Goal: Information Seeking & Learning: Find specific fact

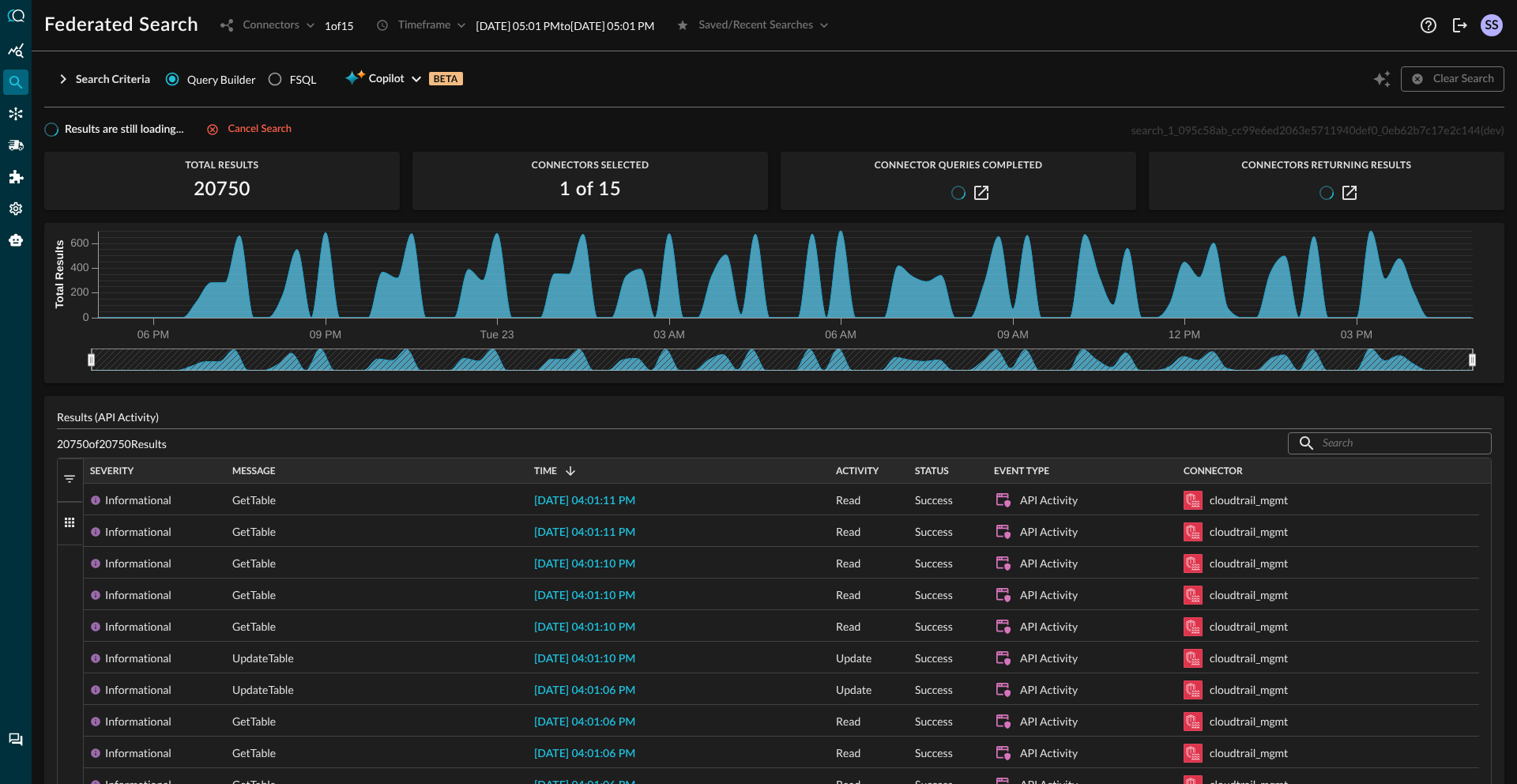
click at [360, 136] on div "Results are still loading... Cancel search search_1_095c58ab_cc99e6ed2063e57119…" at bounding box center [774, 130] width 1460 height 19
click at [267, 129] on div "Cancel search" at bounding box center [260, 130] width 63 height 18
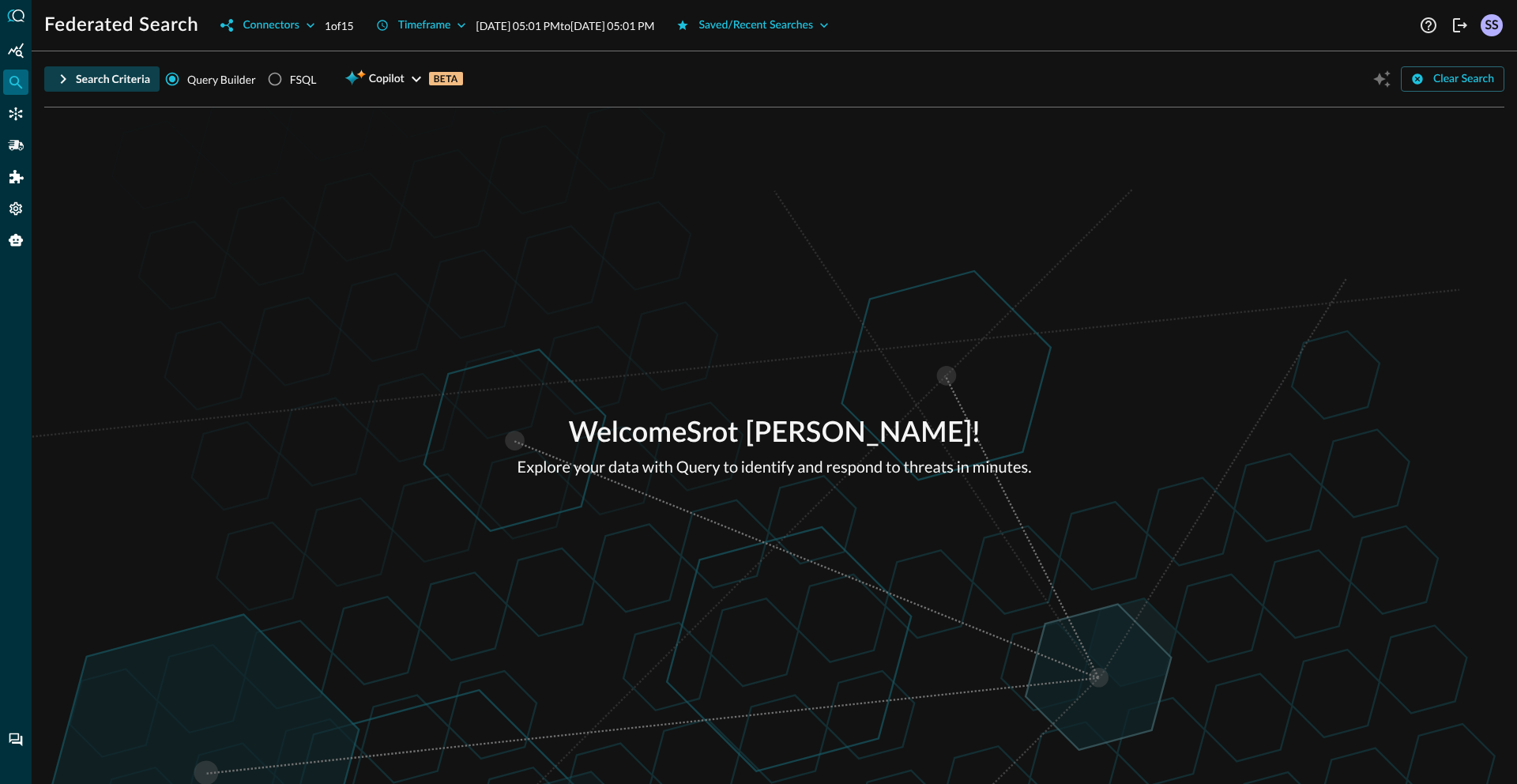
click at [77, 87] on div "Search Criteria" at bounding box center [113, 79] width 74 height 20
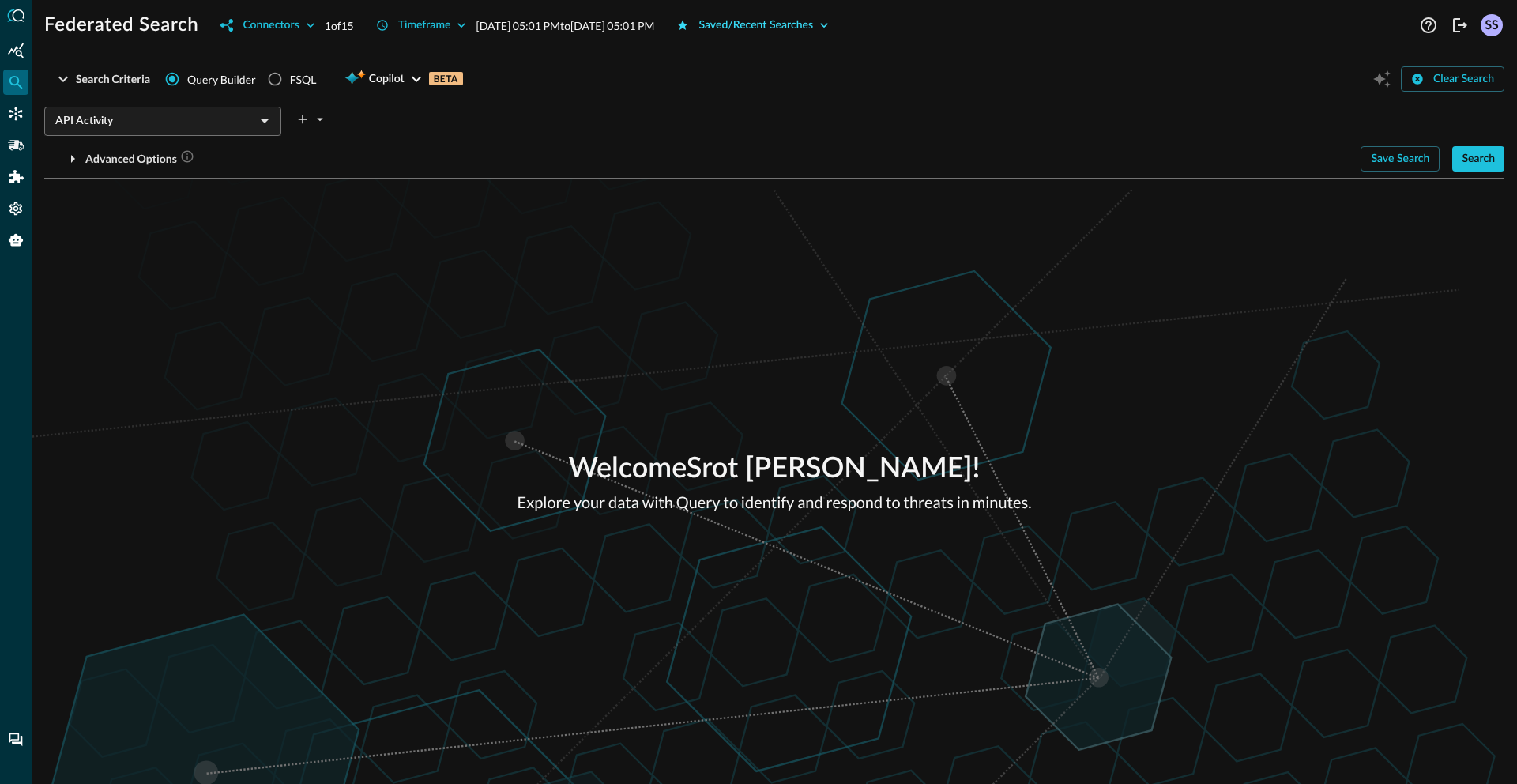
click at [787, 29] on div "Saved/Recent Searches" at bounding box center [755, 25] width 114 height 20
click at [1485, 168] on button "Search" at bounding box center [1478, 158] width 52 height 25
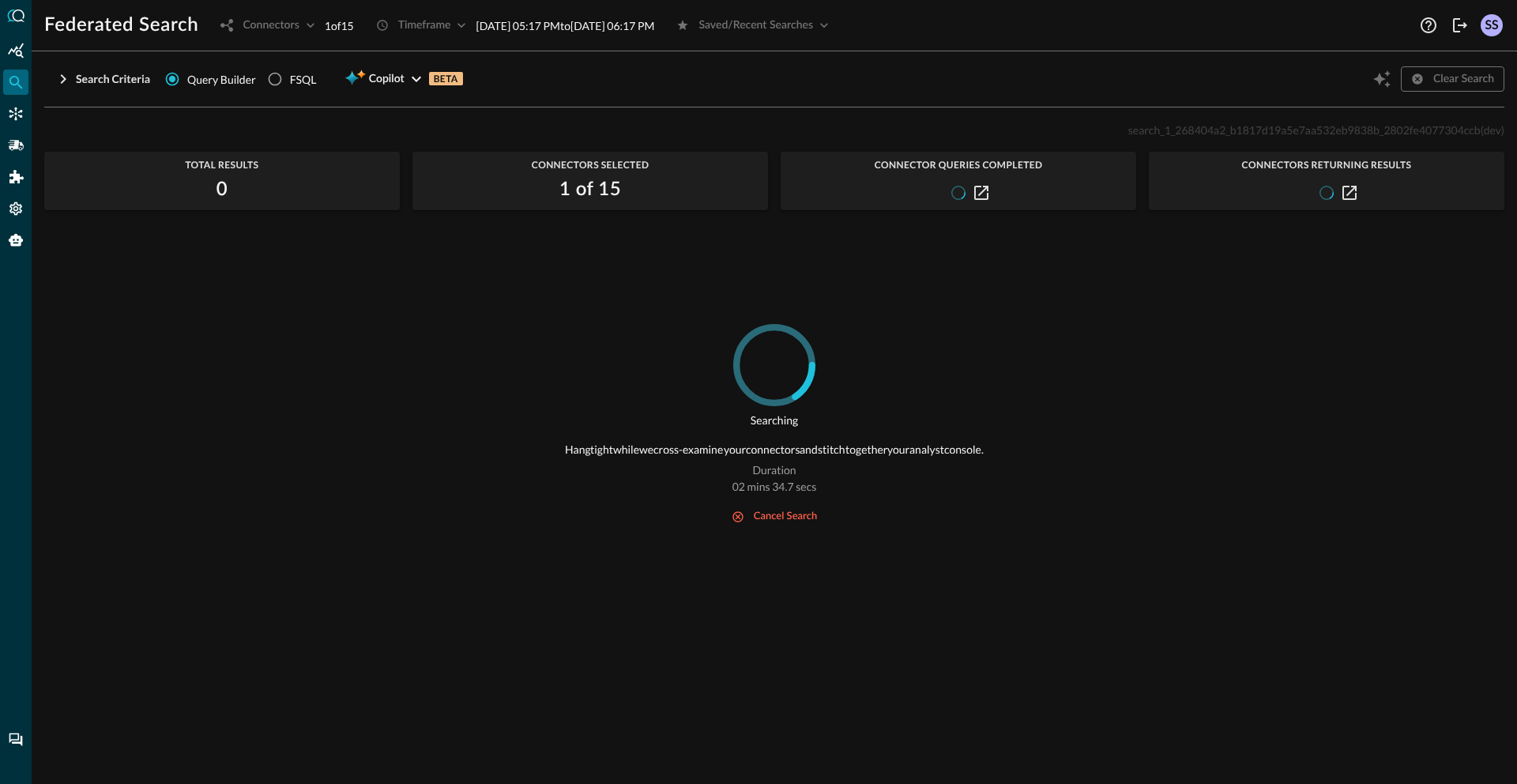
click at [1246, 131] on span "search_1_268404a2_b1817d19a5e7aa532eb9838b_2802fe4077304ccb" at bounding box center [1304, 130] width 352 height 14
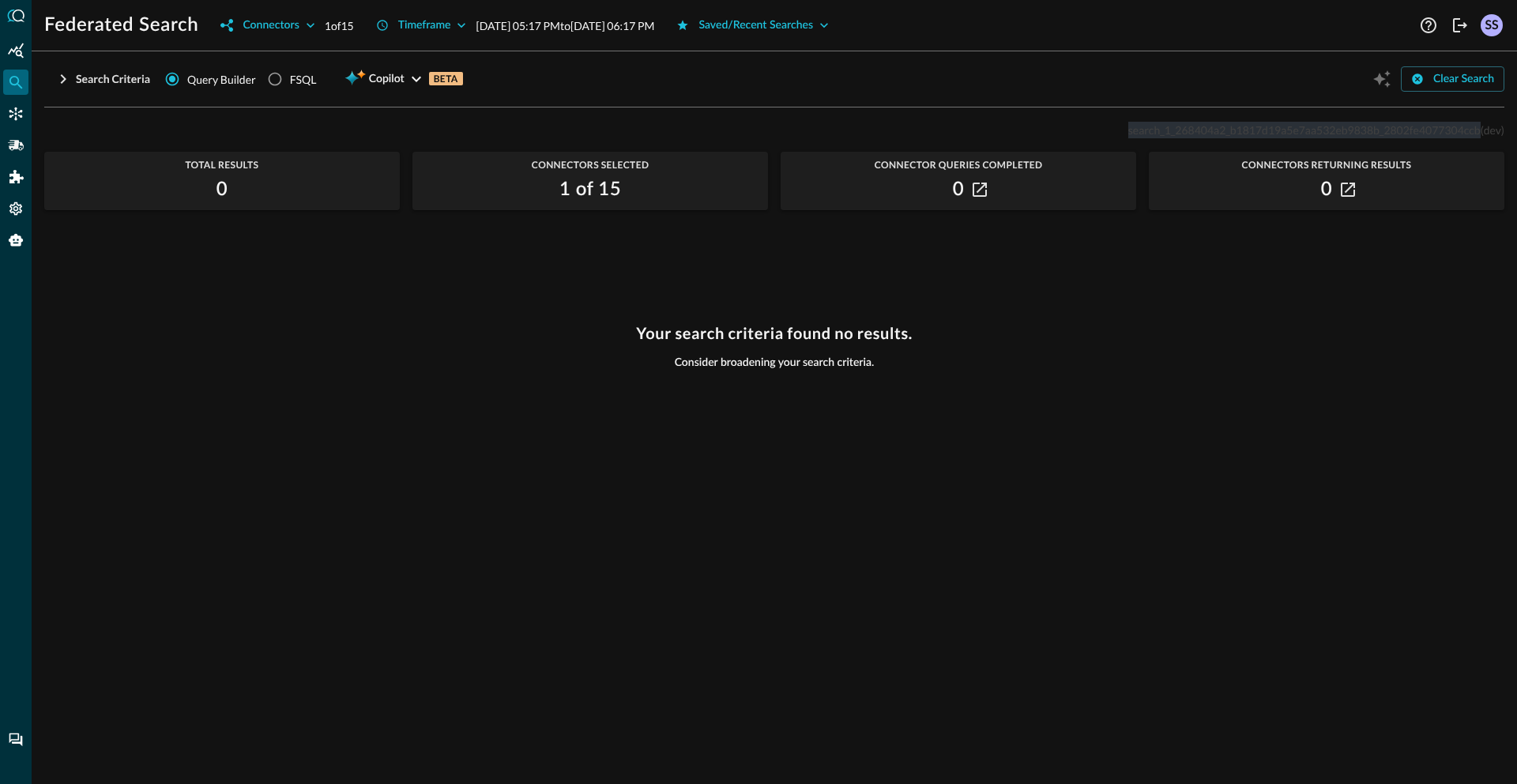
click at [1210, 137] on p "search_1_268404a2_b1817d19a5e7aa532eb9838b_2802fe4077304ccb (dev)" at bounding box center [1316, 130] width 376 height 16
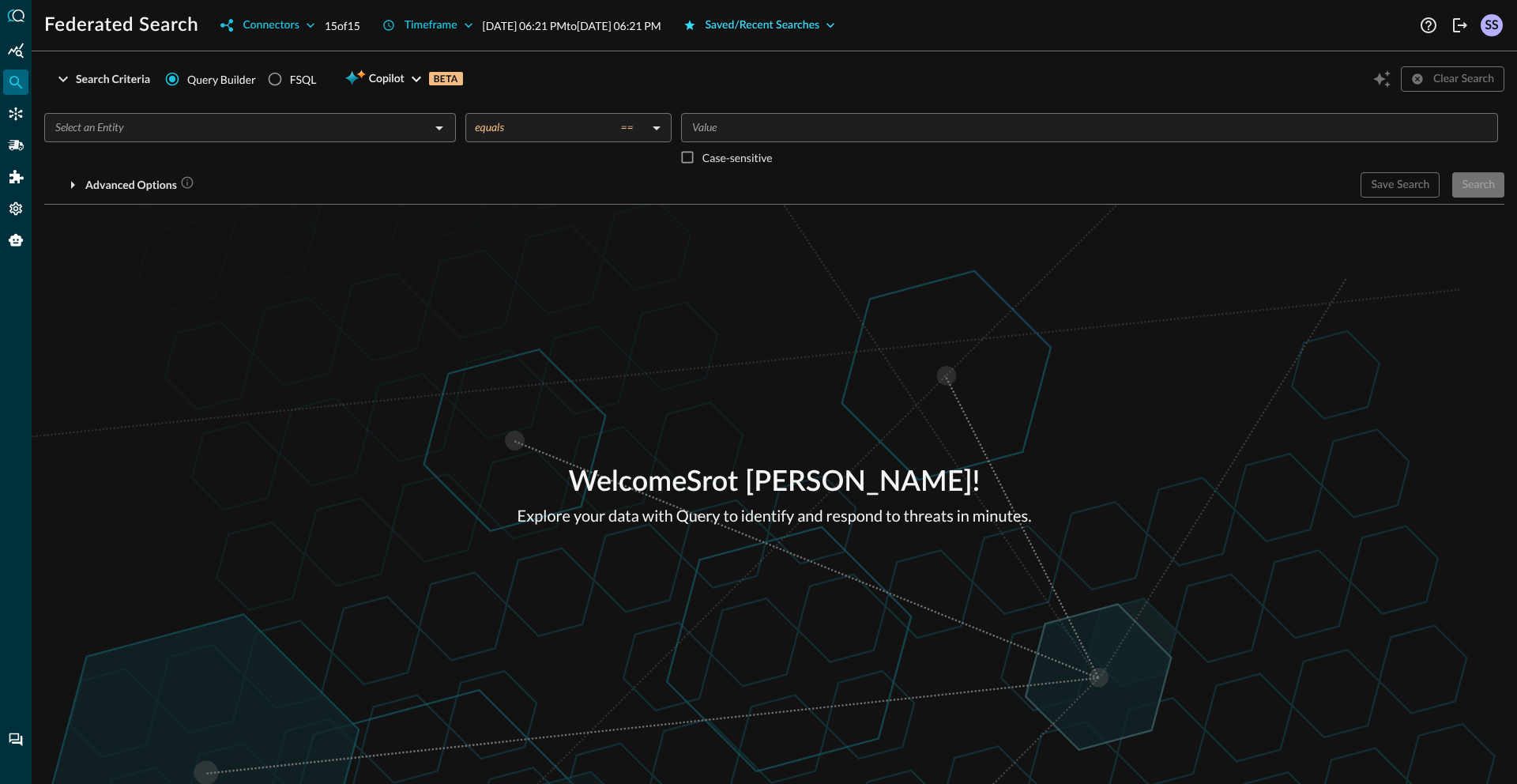
click at [777, 23] on div "Saved/Recent Searches" at bounding box center [762, 25] width 114 height 20
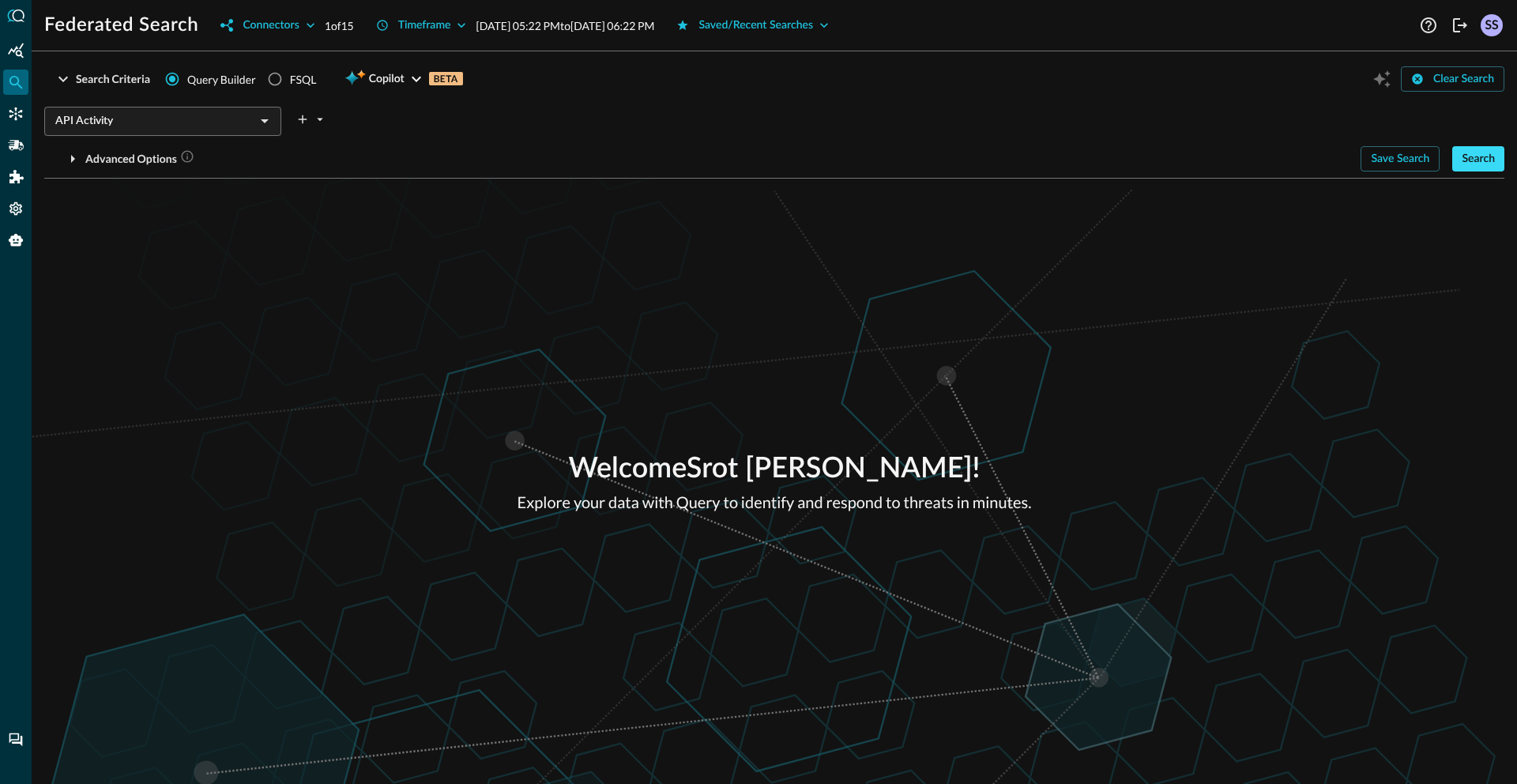
click at [1478, 159] on div "Search" at bounding box center [1478, 159] width 33 height 20
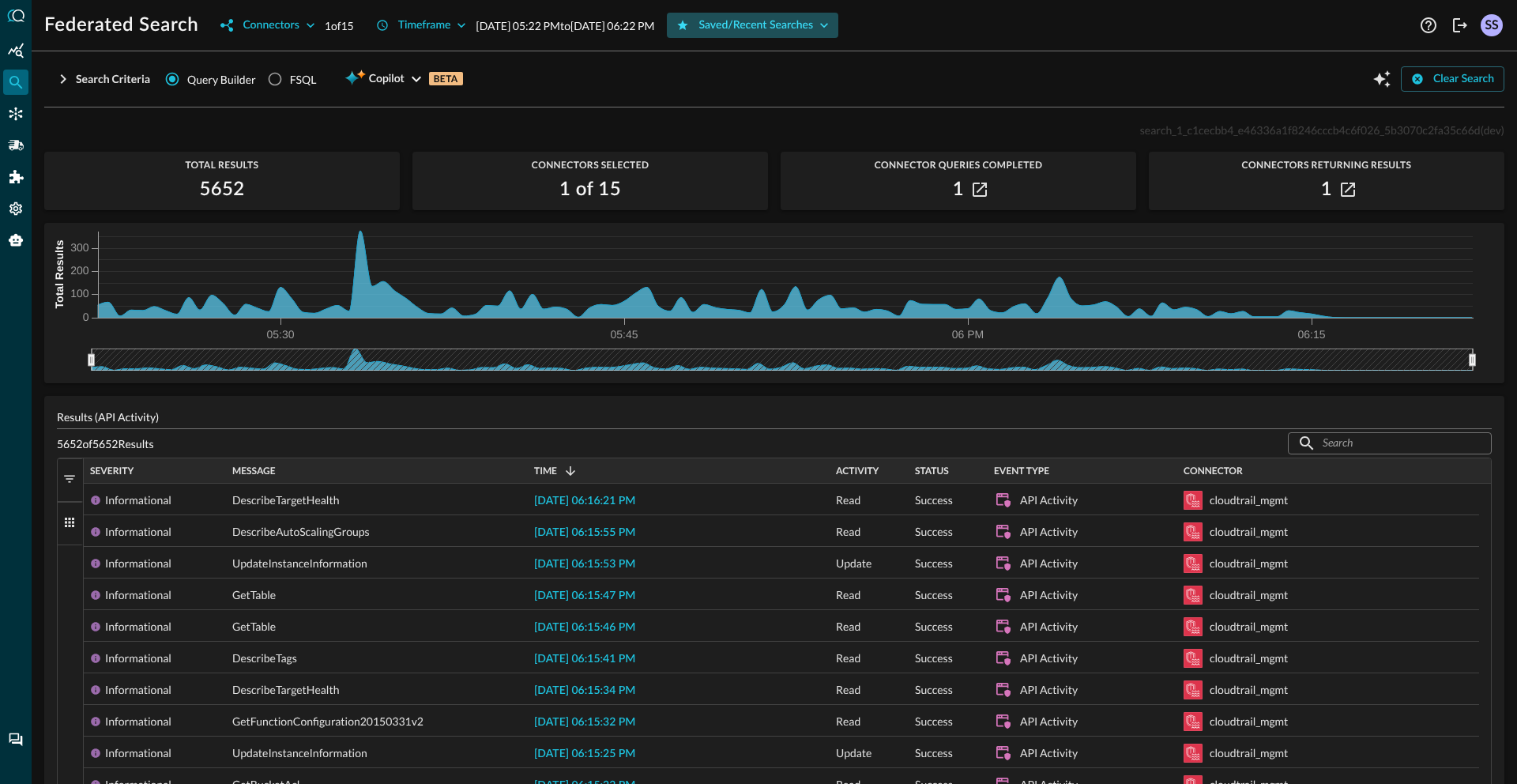
click at [813, 22] on div "Saved/Recent Searches" at bounding box center [755, 25] width 114 height 20
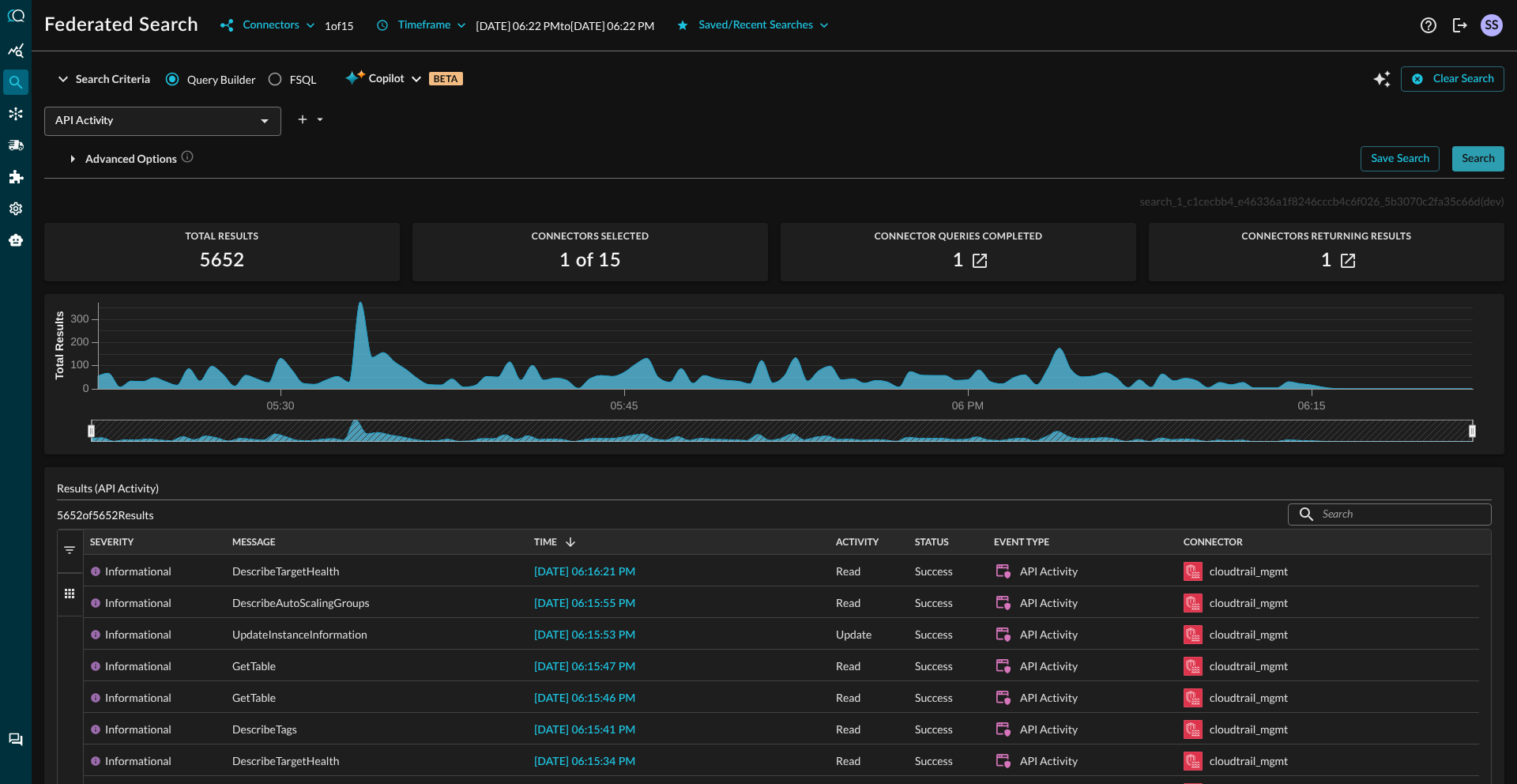
click at [1452, 162] on button "Search" at bounding box center [1478, 158] width 52 height 25
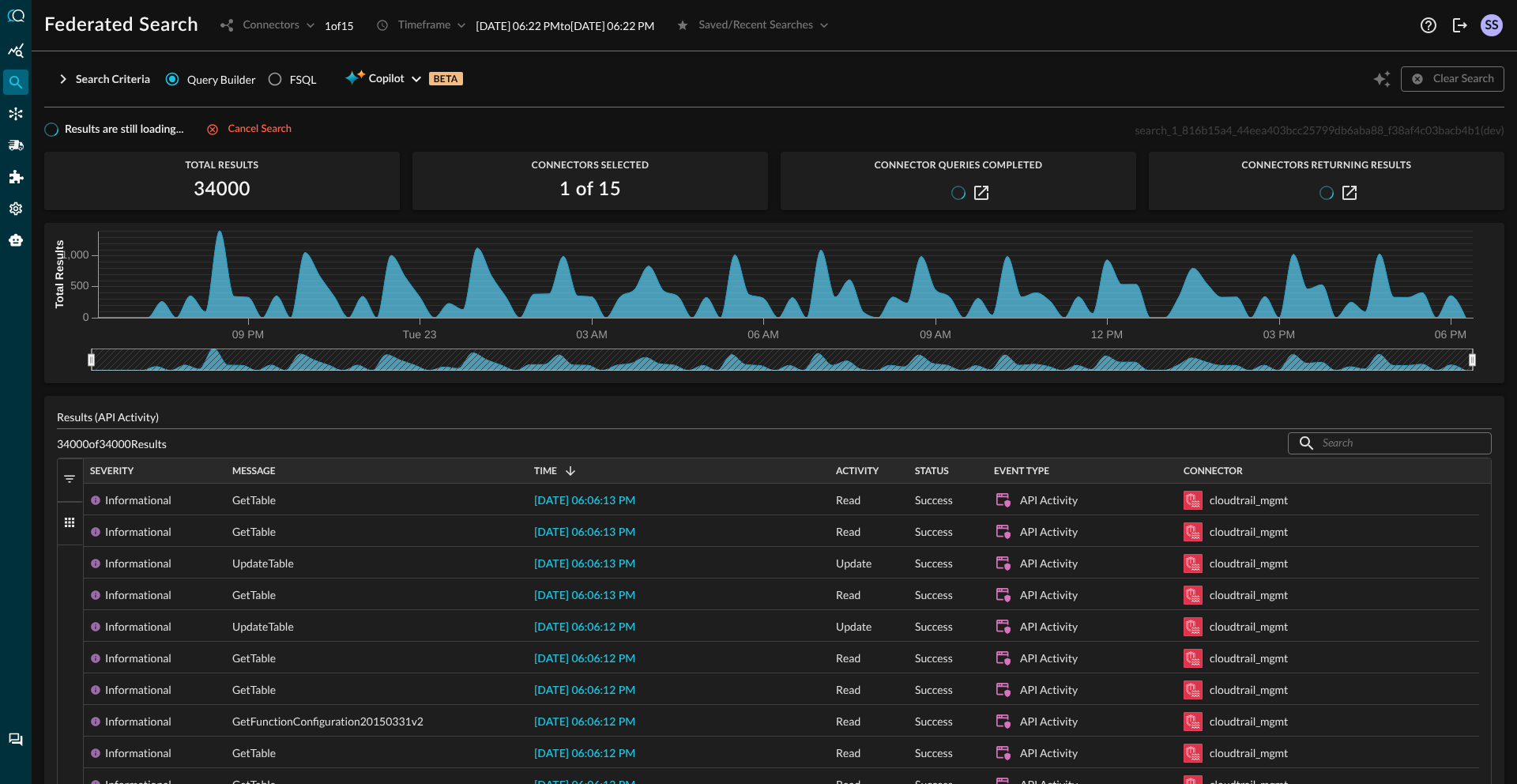
click at [1107, 84] on div "Search Criteria Query Builder FSQL Copilot BETA Clear Search" at bounding box center [774, 79] width 1460 height 30
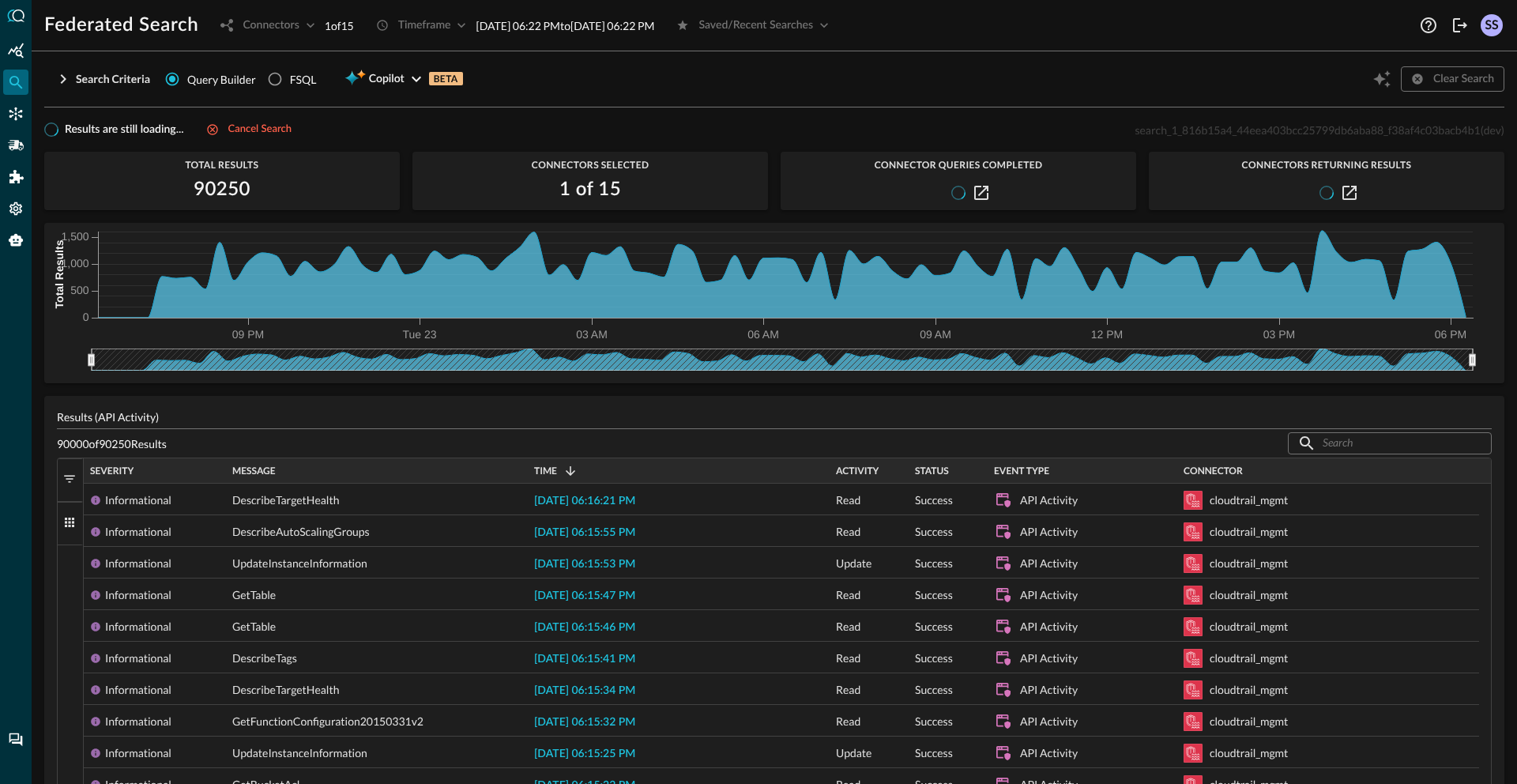
click at [954, 75] on div "Search Criteria Query Builder FSQL Copilot BETA Clear Search" at bounding box center [774, 79] width 1460 height 30
click at [1321, 131] on span "search_1_816b15a4_44eea403bcc25799db6aba88_f38af4c03bacb4b1" at bounding box center [1307, 130] width 345 height 14
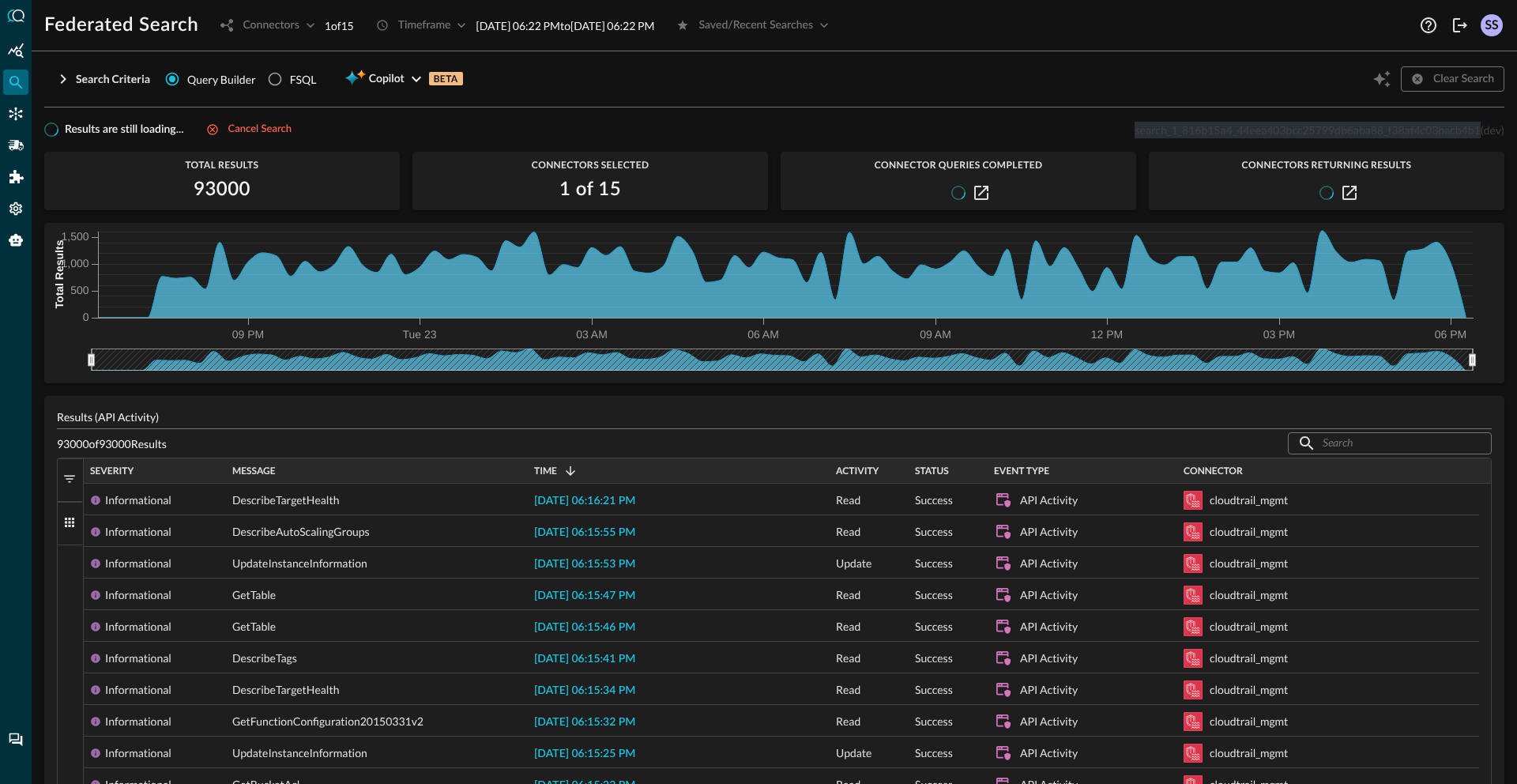
copy span "search_1_816b15a4_44eea403bcc25799db6aba88_f38af4c03bacb4b1"
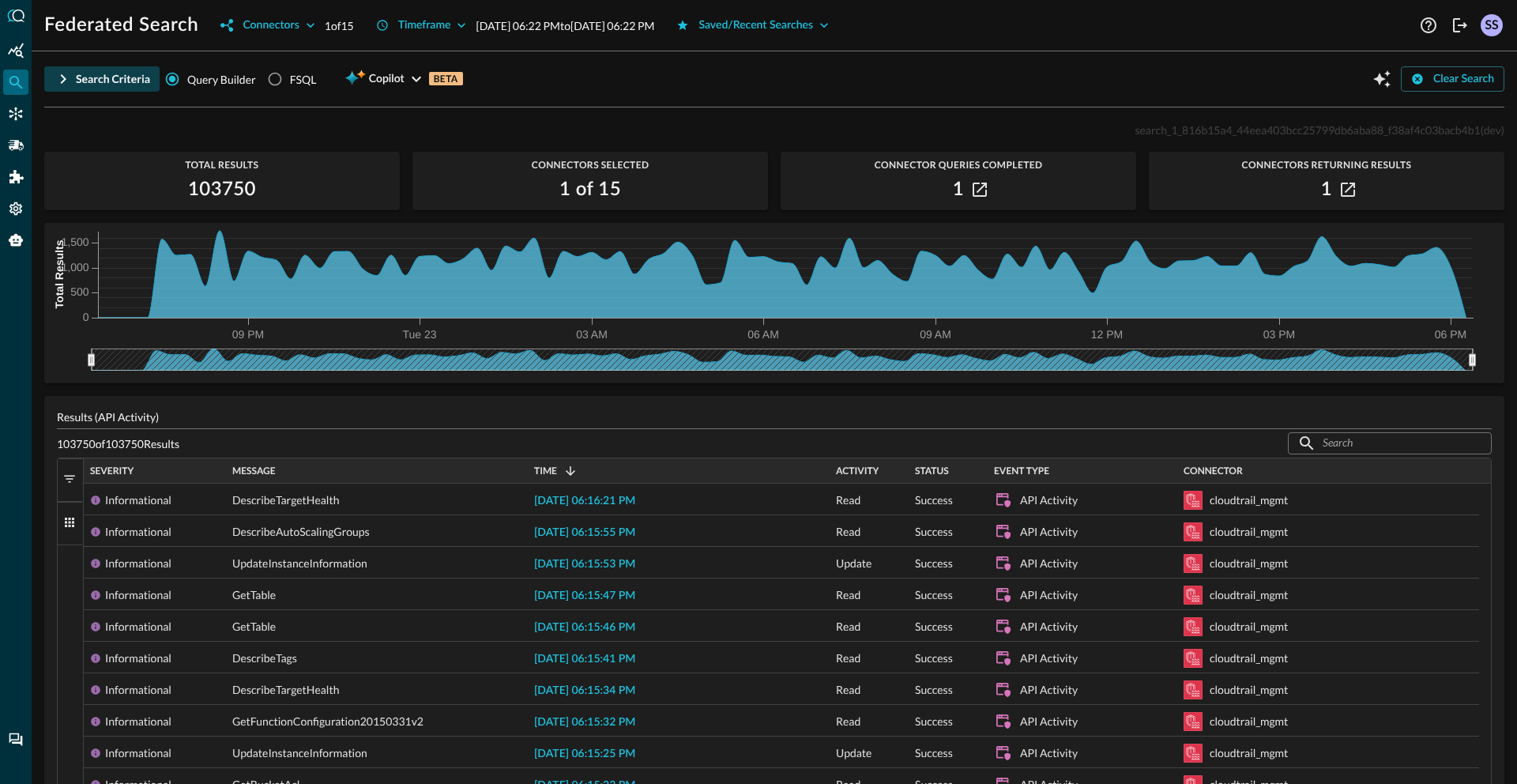
click at [106, 86] on div "Search Criteria" at bounding box center [113, 79] width 74 height 20
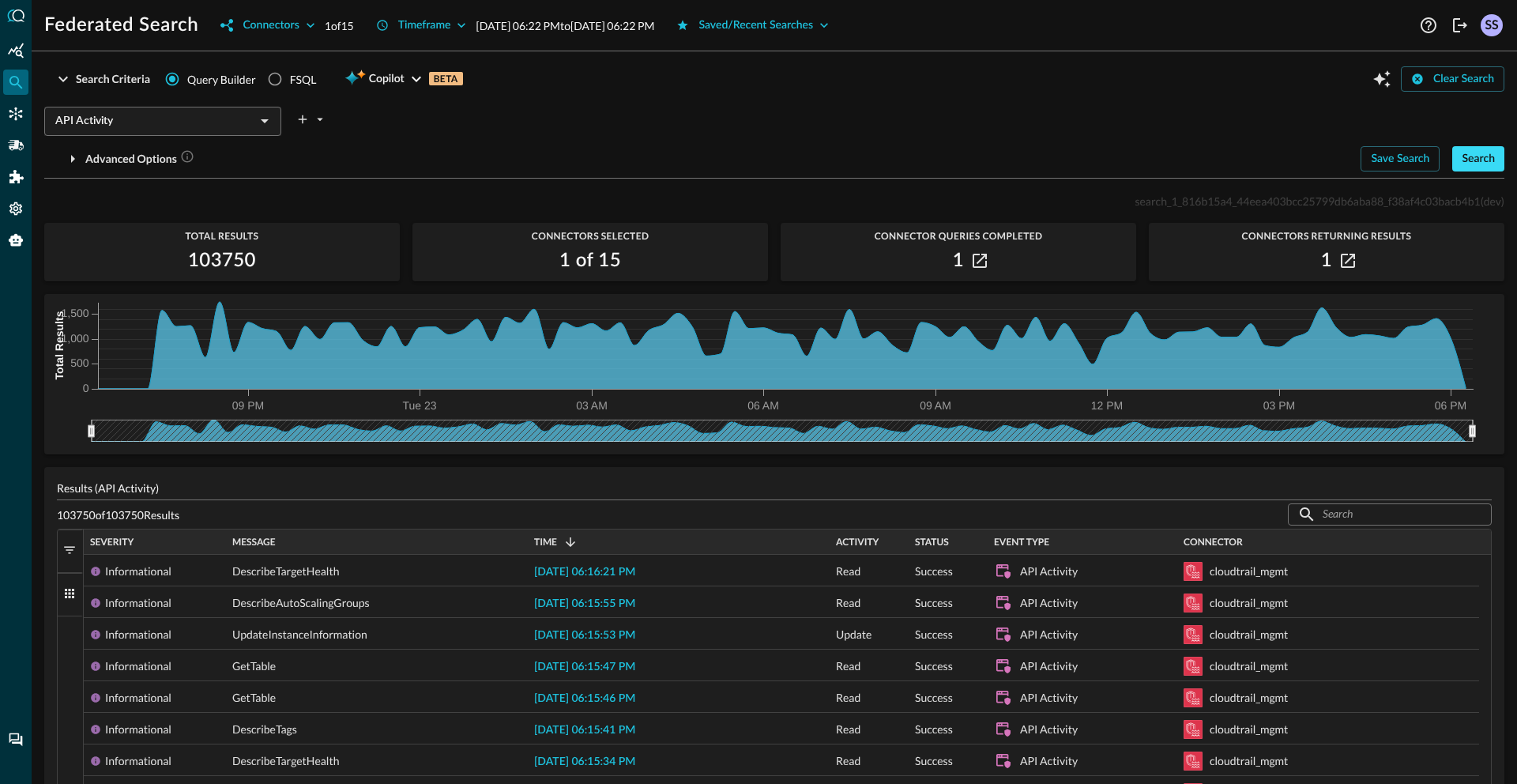
click at [1476, 160] on div "Search" at bounding box center [1478, 159] width 33 height 20
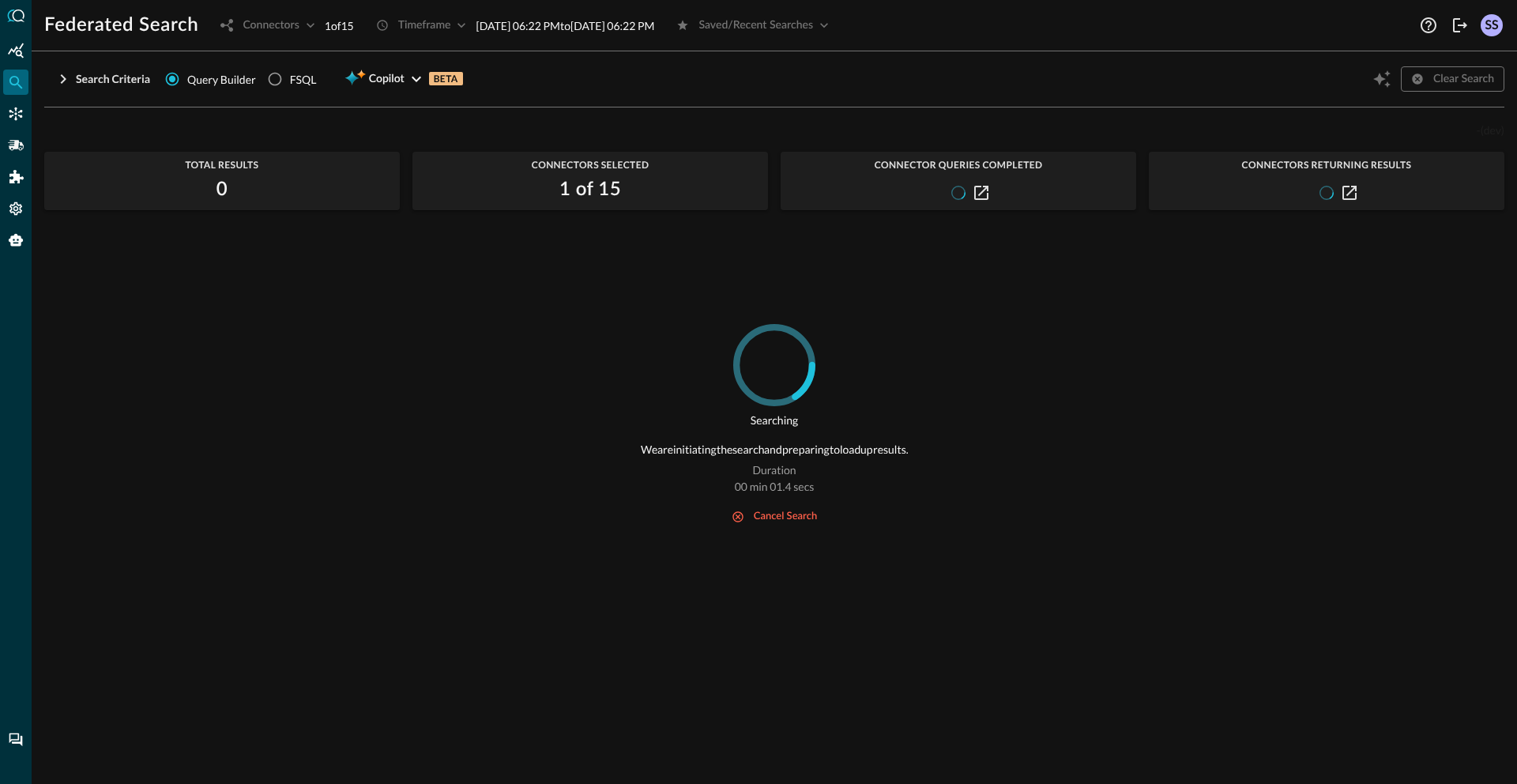
click at [840, 73] on div "Search Criteria Query Builder FSQL Copilot BETA Clear Search" at bounding box center [774, 79] width 1460 height 30
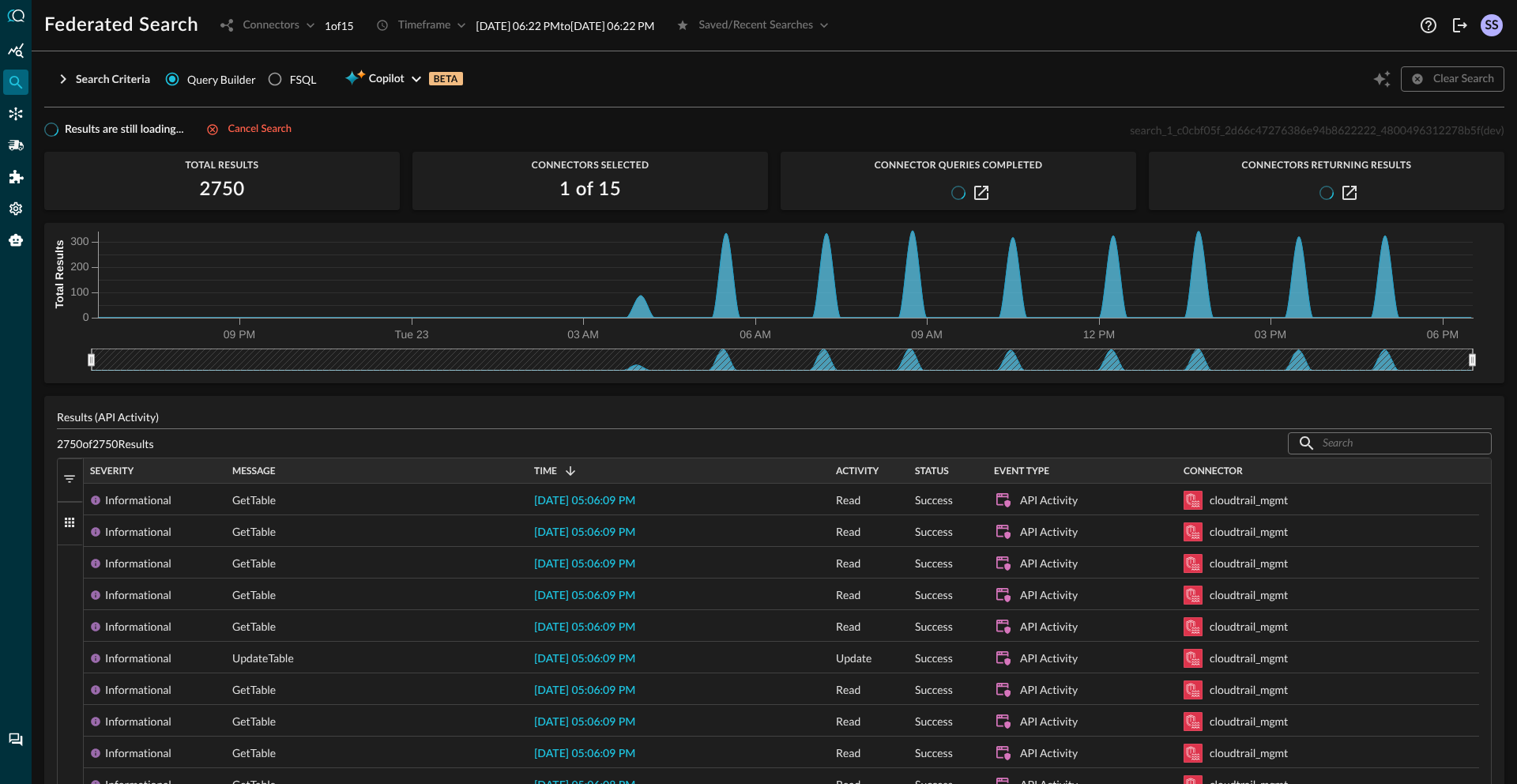
click at [840, 73] on div "Search Criteria Query Builder FSQL Copilot BETA Clear Search" at bounding box center [774, 79] width 1460 height 30
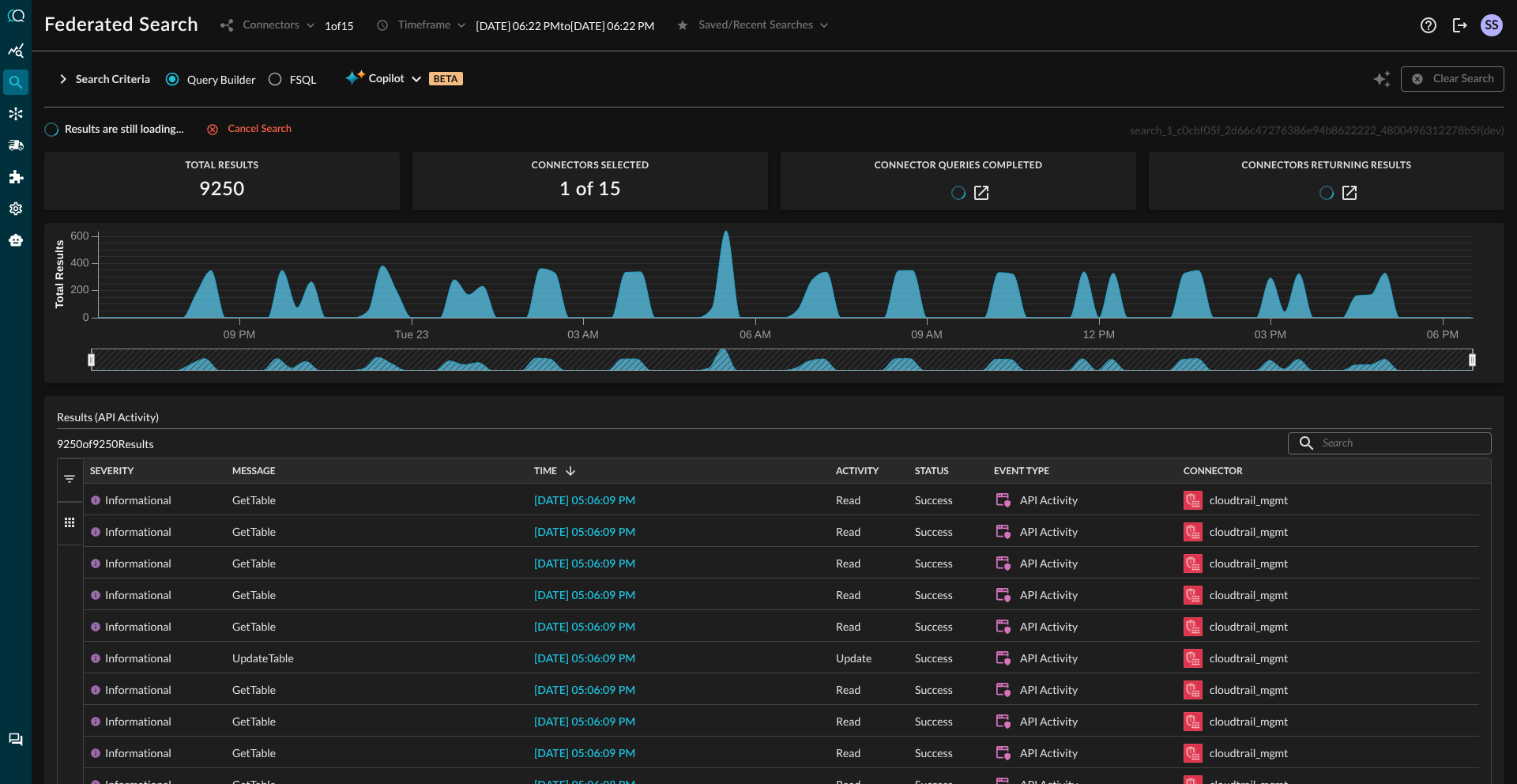
click at [666, 74] on div "Search Criteria Query Builder FSQL Copilot BETA Clear Search" at bounding box center [774, 79] width 1460 height 30
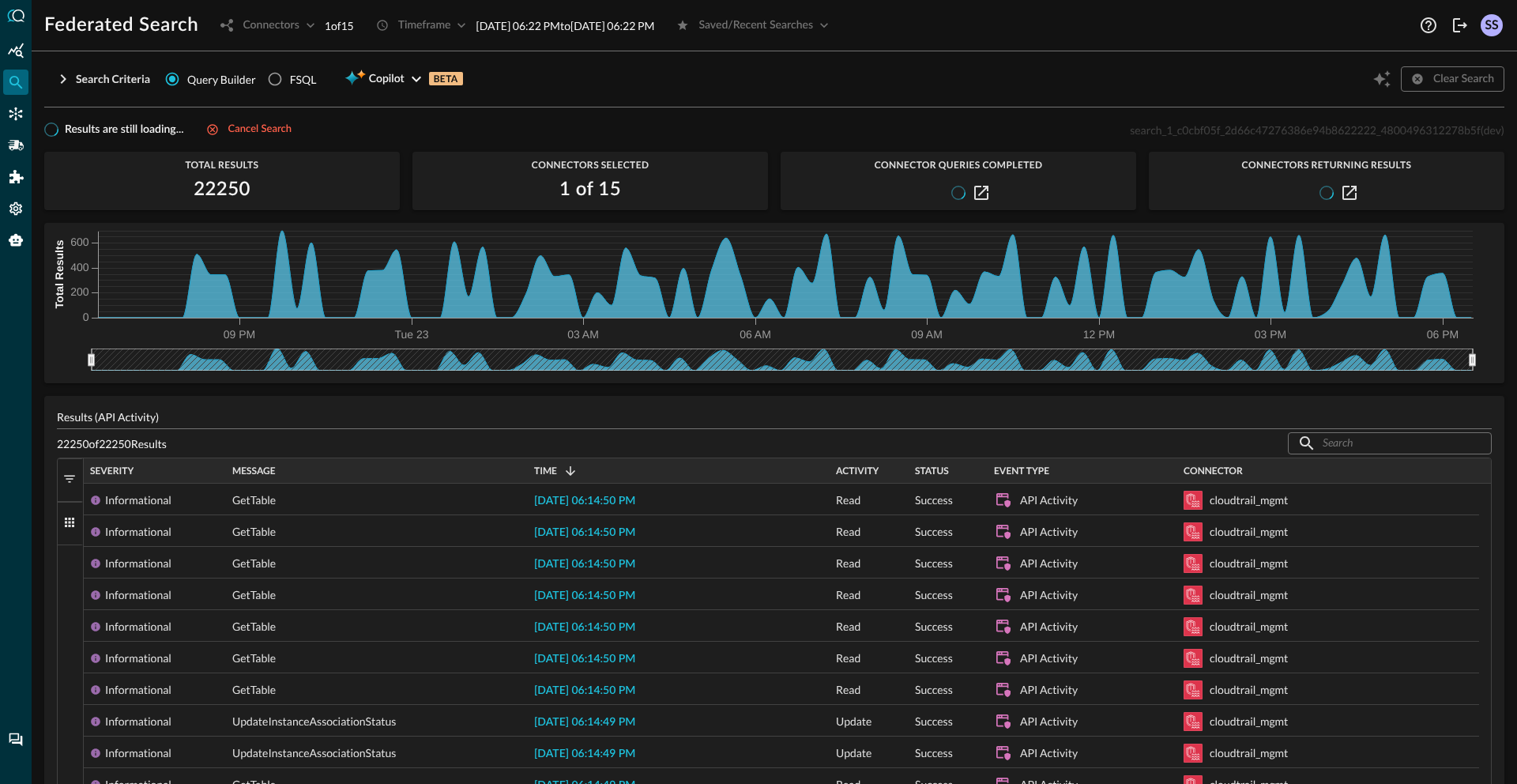
click at [650, 70] on div "Search Criteria Query Builder FSQL Copilot BETA Clear Search" at bounding box center [774, 79] width 1460 height 30
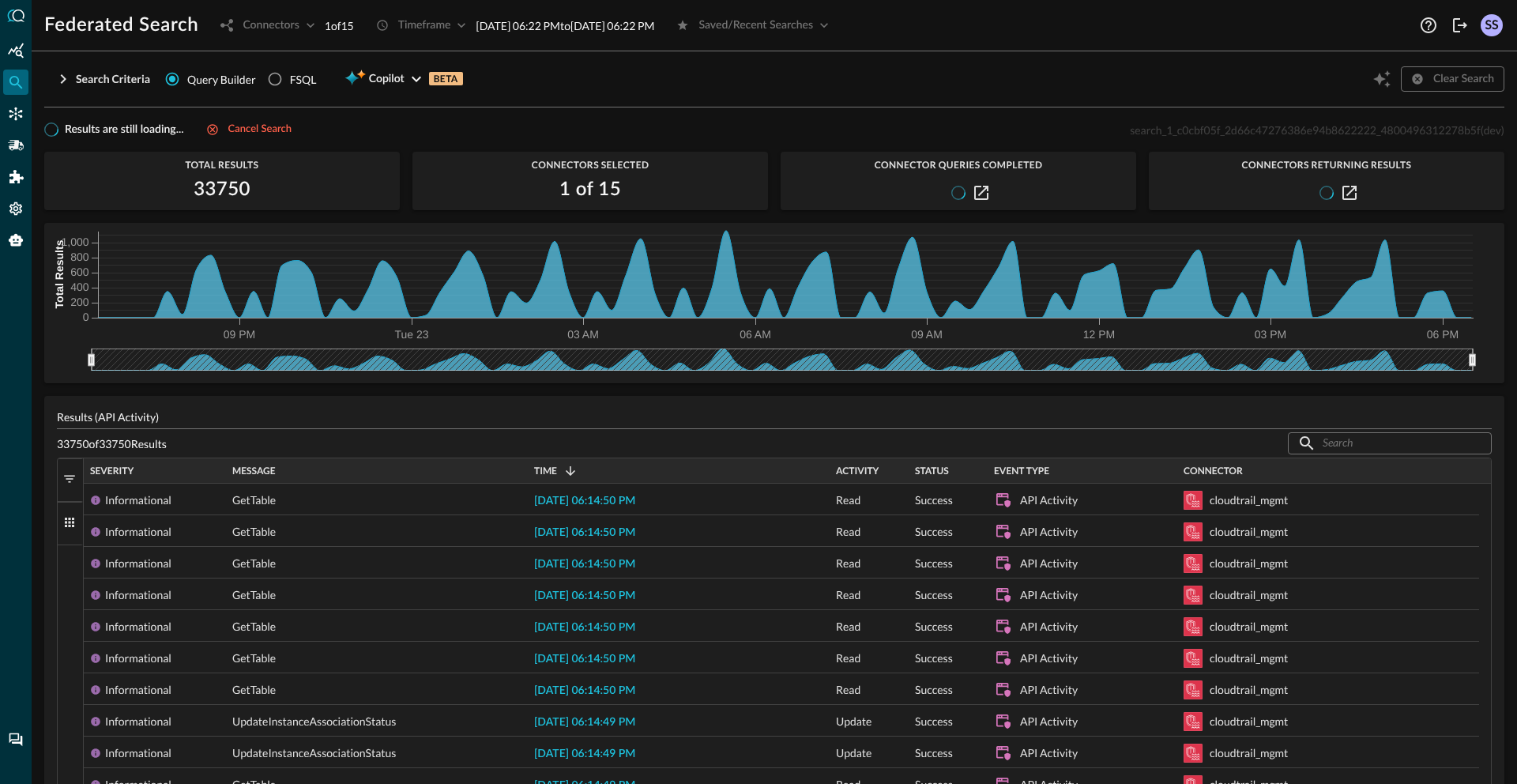
click at [613, 88] on div "Search Criteria Query Builder FSQL Copilot BETA Clear Search" at bounding box center [774, 79] width 1460 height 30
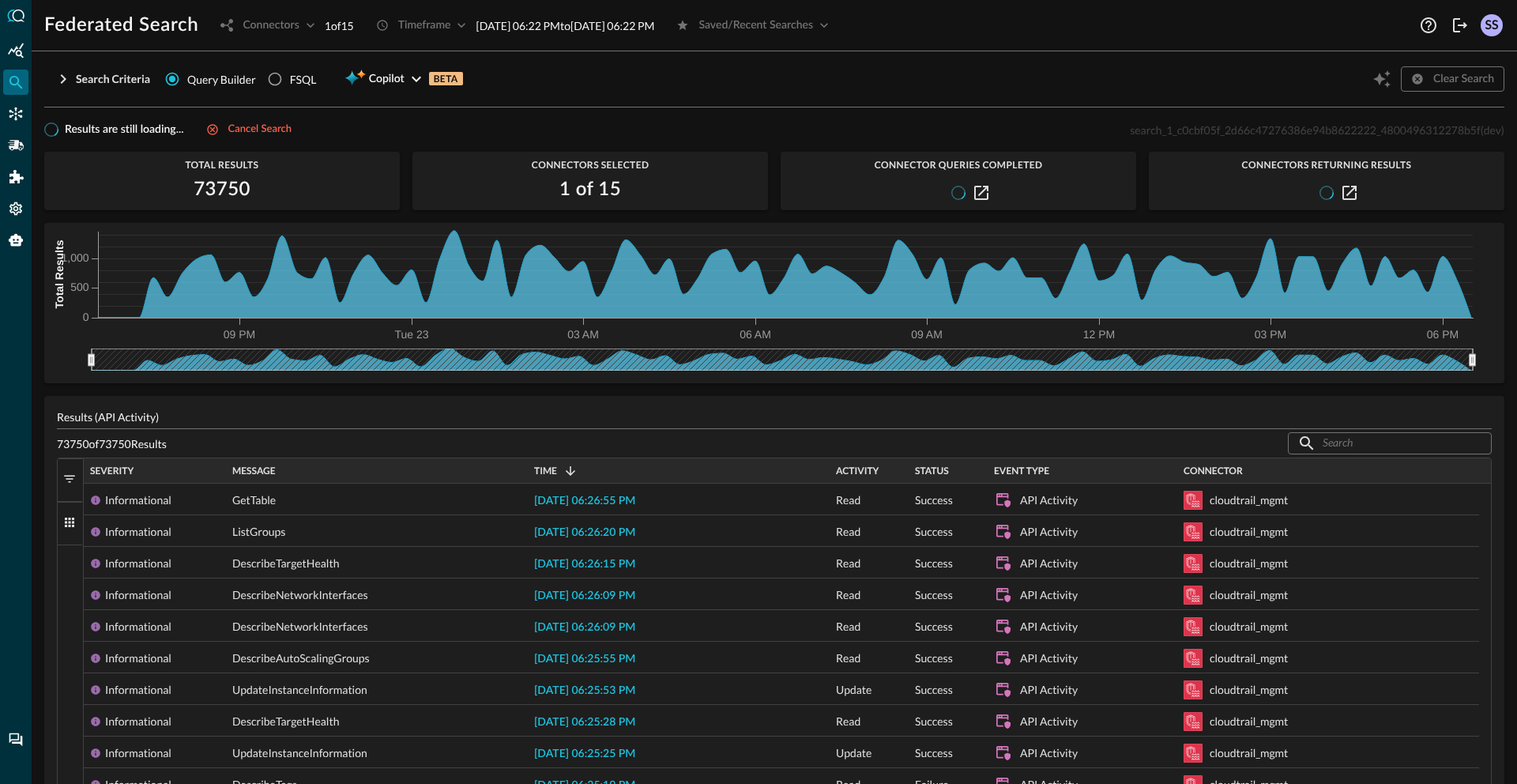
click at [565, 90] on div "Search Criteria Query Builder FSQL Copilot BETA Clear Search" at bounding box center [774, 79] width 1460 height 30
click at [1335, 128] on span "search_1_c0cbf05f_2d66c47276386e94b8622222_4800496312278b5f" at bounding box center [1304, 130] width 350 height 14
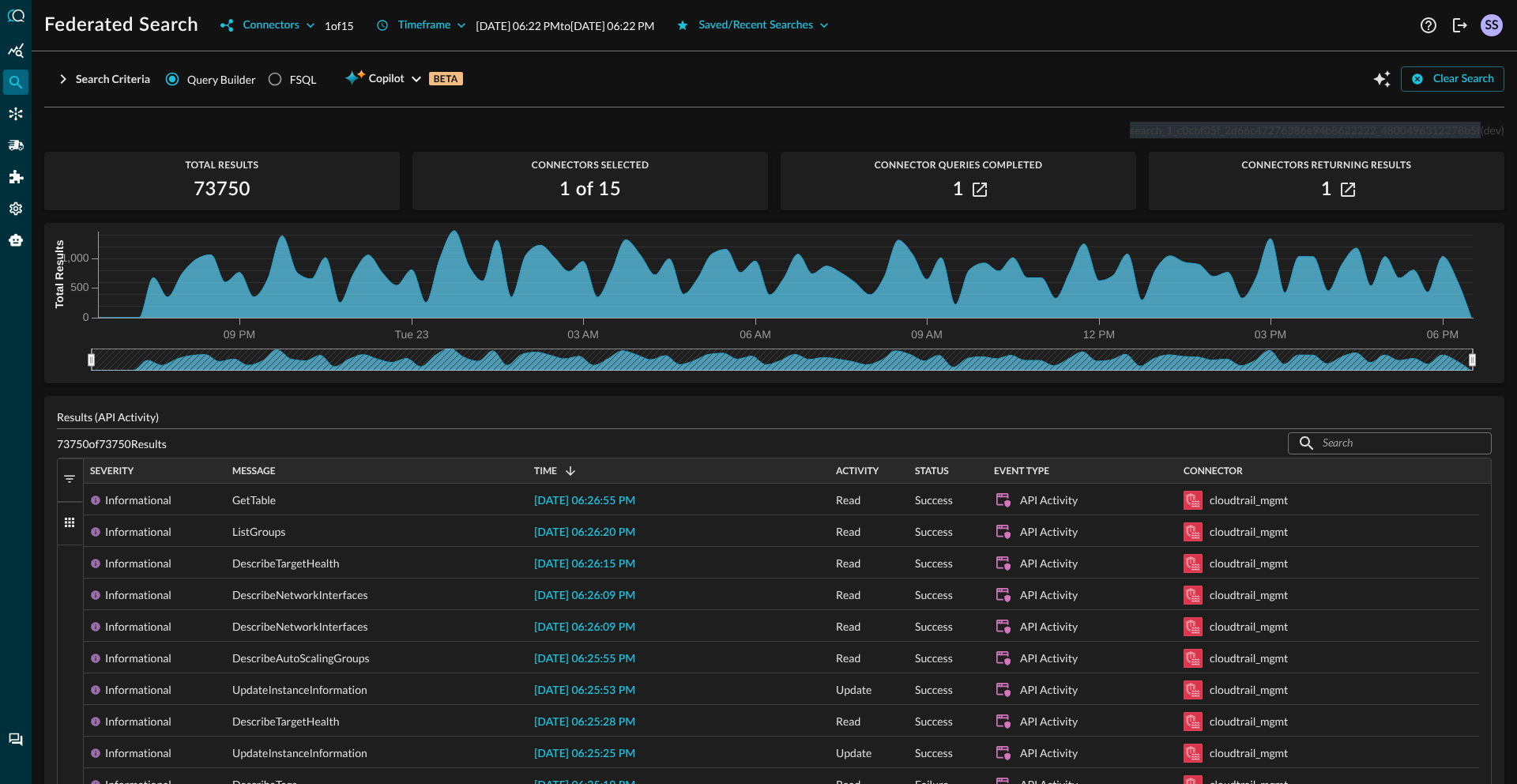
click at [1335, 128] on span "search_1_c0cbf05f_2d66c47276386e94b8622222_4800496312278b5f" at bounding box center [1304, 130] width 350 height 14
copy span "search_1_c0cbf05f_2d66c47276386e94b8622222_4800496312278b5f"
click at [70, 78] on icon "button" at bounding box center [63, 79] width 19 height 19
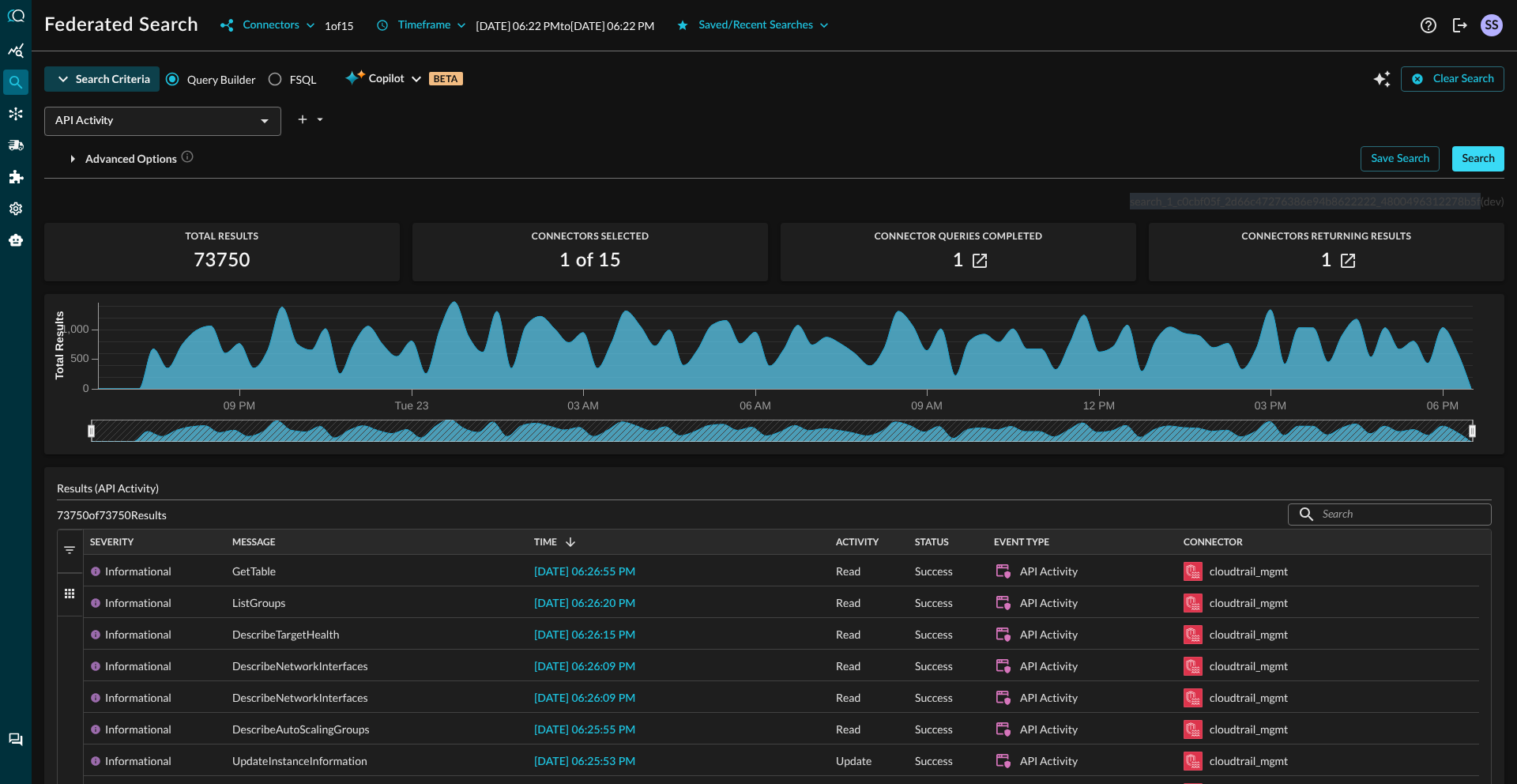
click at [1478, 164] on div "Search" at bounding box center [1478, 159] width 33 height 20
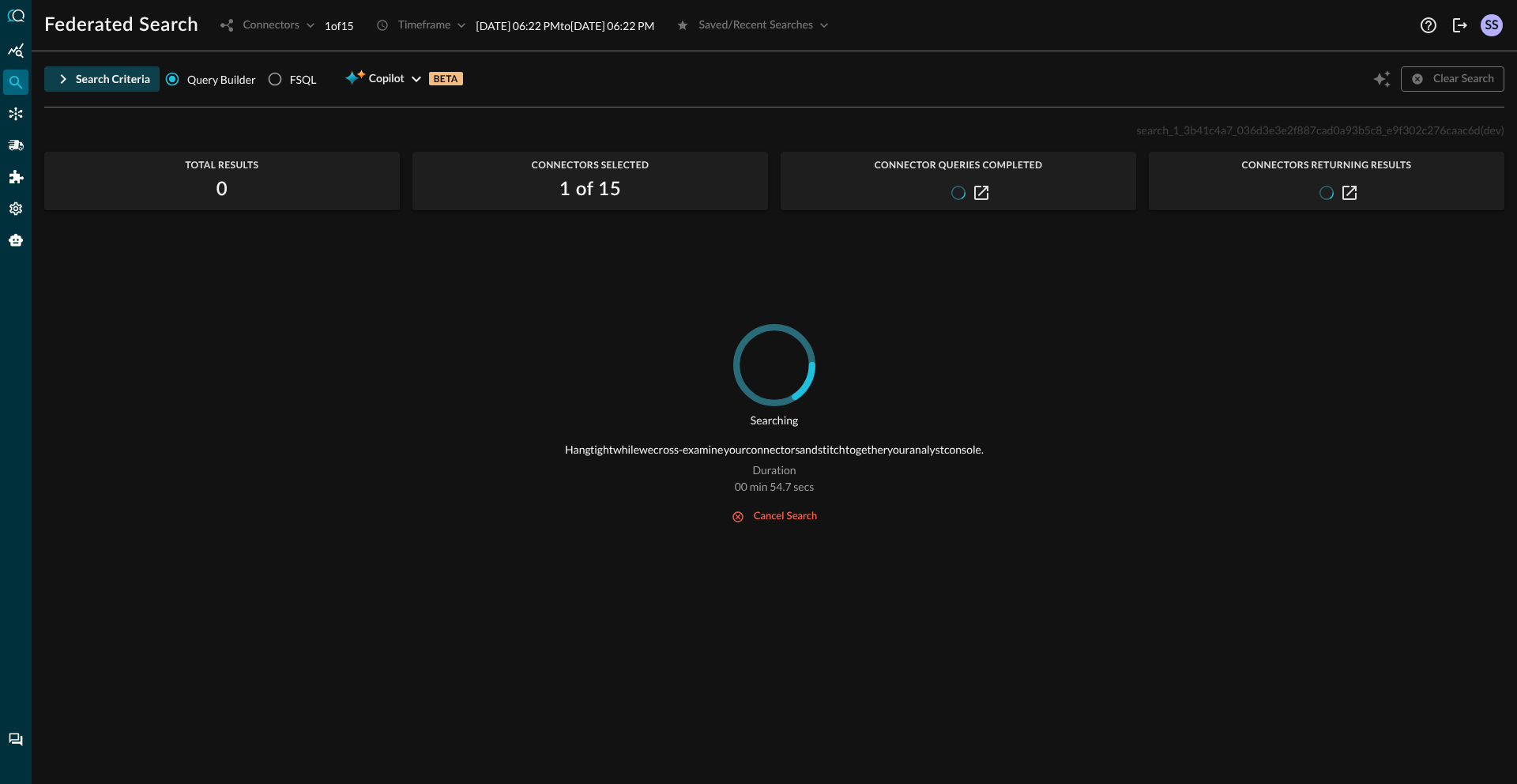
click at [504, 403] on div "Searching Hang tight while we cross-examine your connectors and stitch together…" at bounding box center [774, 543] width 1460 height 440
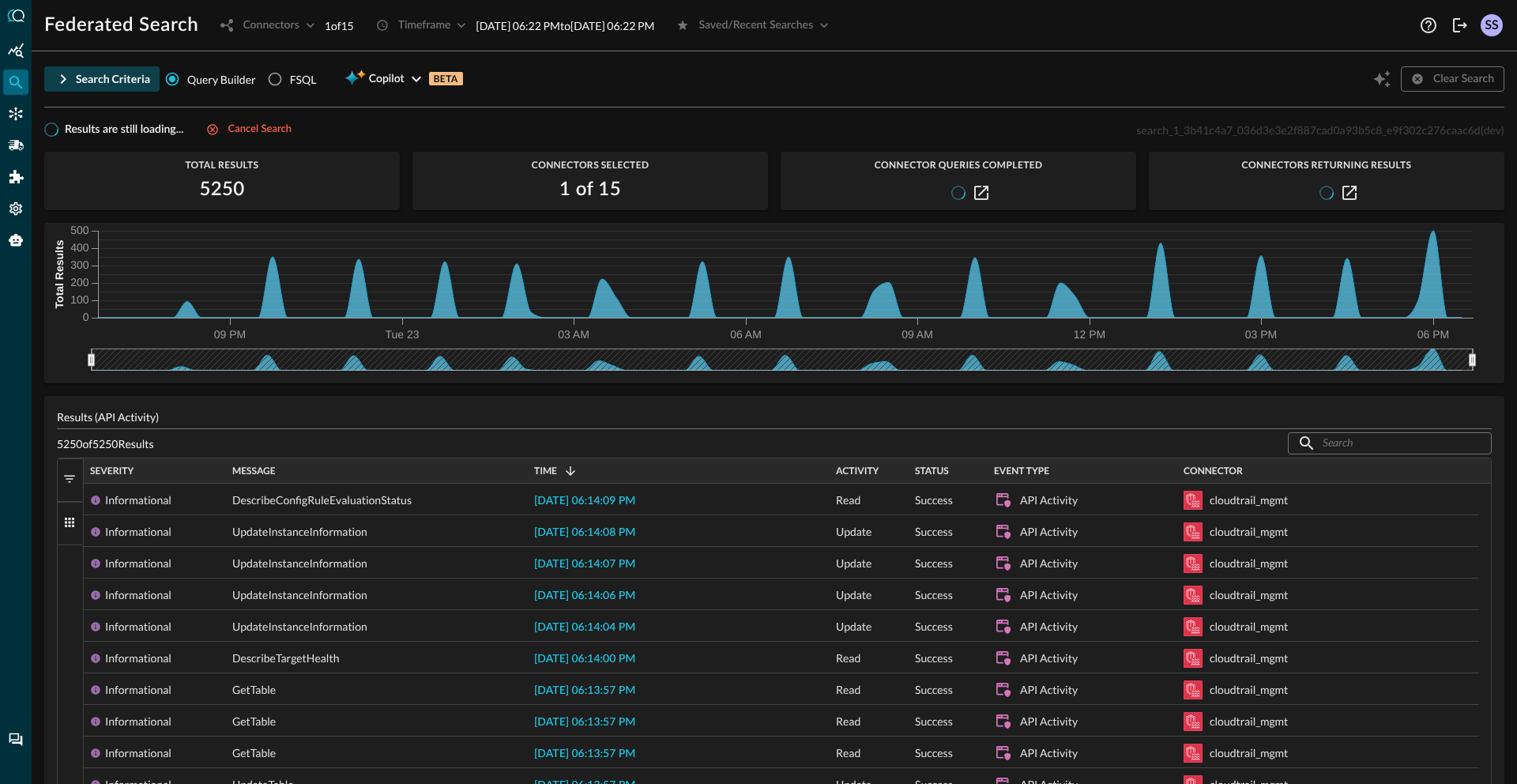
click at [1006, 84] on div "Search Criteria Query Builder FSQL Copilot BETA Clear Search" at bounding box center [774, 79] width 1460 height 30
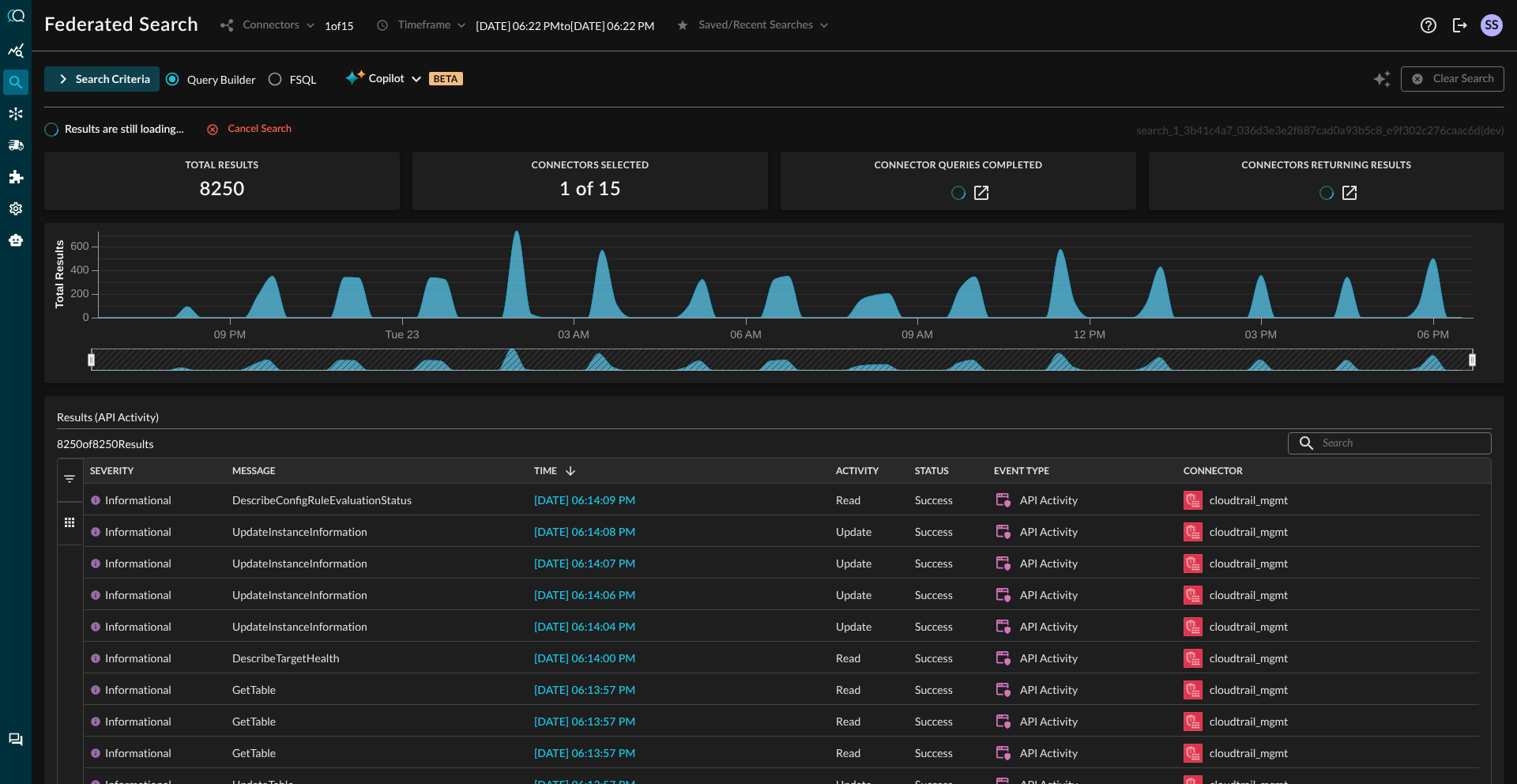
click at [1182, 135] on span "search_1_3b41c4a7_036d3e3e2f887cad0a93b5c8_e9f302c276caac6d" at bounding box center [1308, 130] width 344 height 14
copy span "search_1_3b41c4a7_036d3e3e2f887cad0a93b5c8_e9f302c276caac6d"
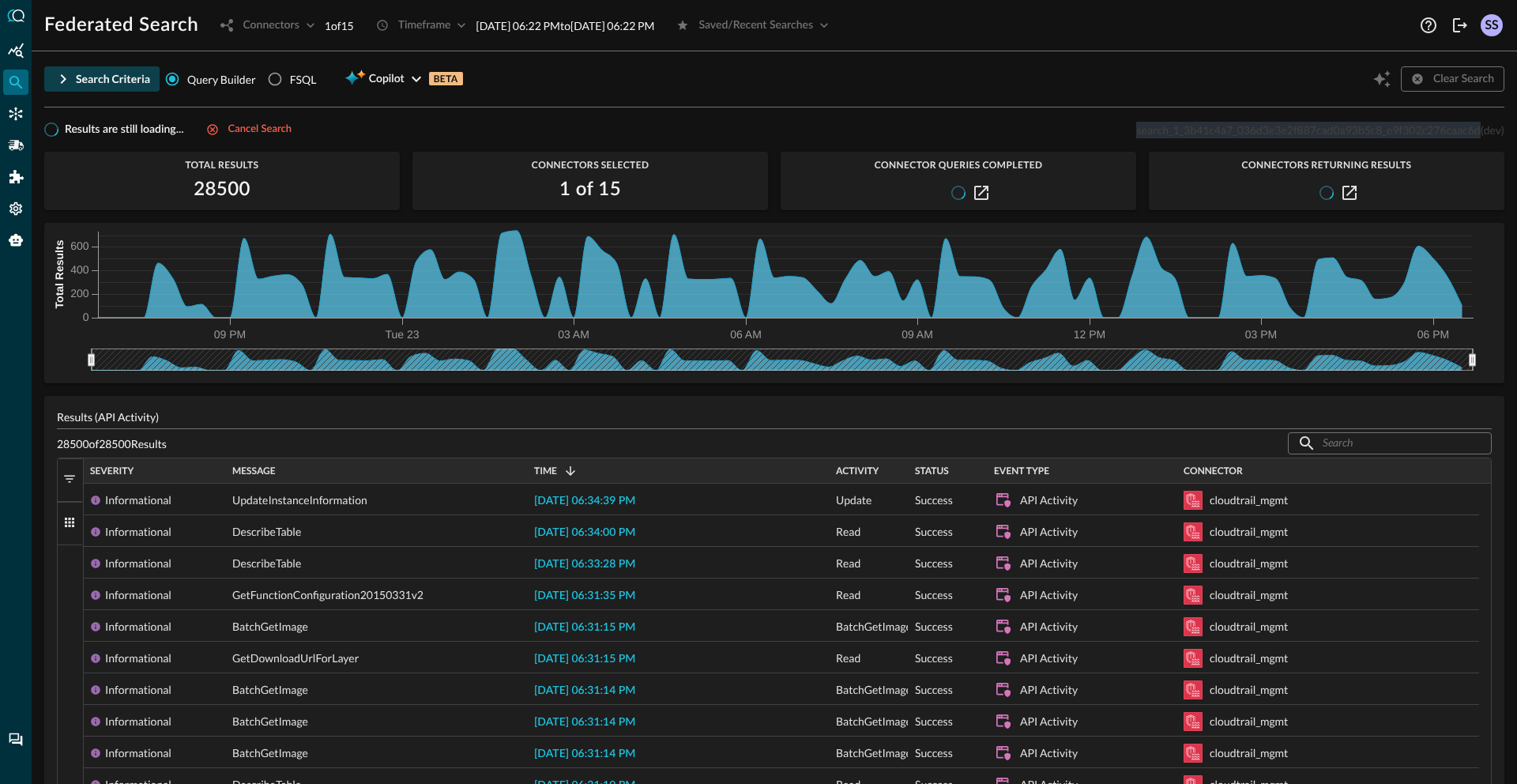
click at [1179, 84] on div "Search Criteria Query Builder FSQL Copilot BETA Clear Search" at bounding box center [774, 79] width 1460 height 30
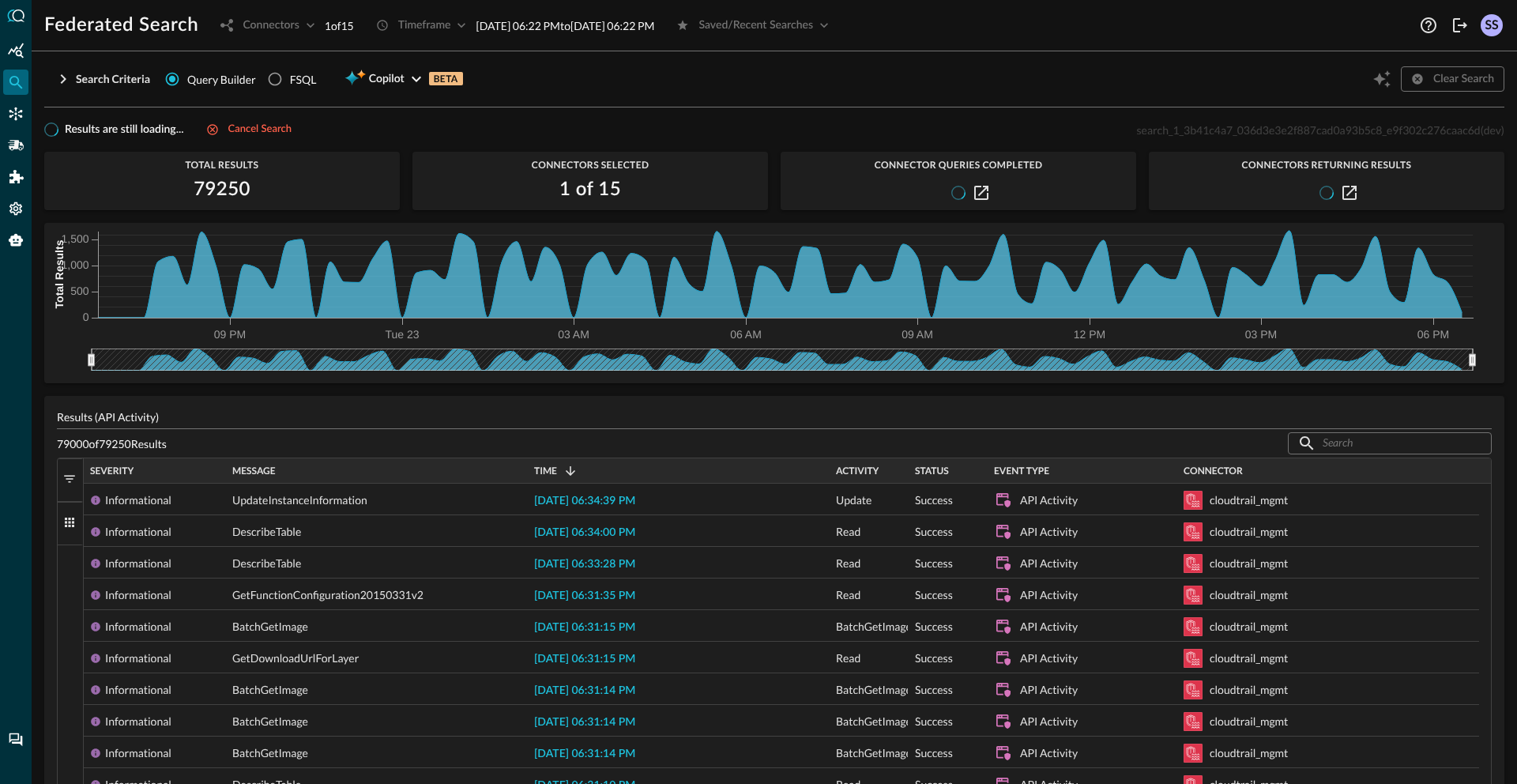
click at [929, 129] on div "Results are still loading... Cancel search search_1_3b41c4a7_036d3e3e2f887cad0a…" at bounding box center [774, 130] width 1460 height 19
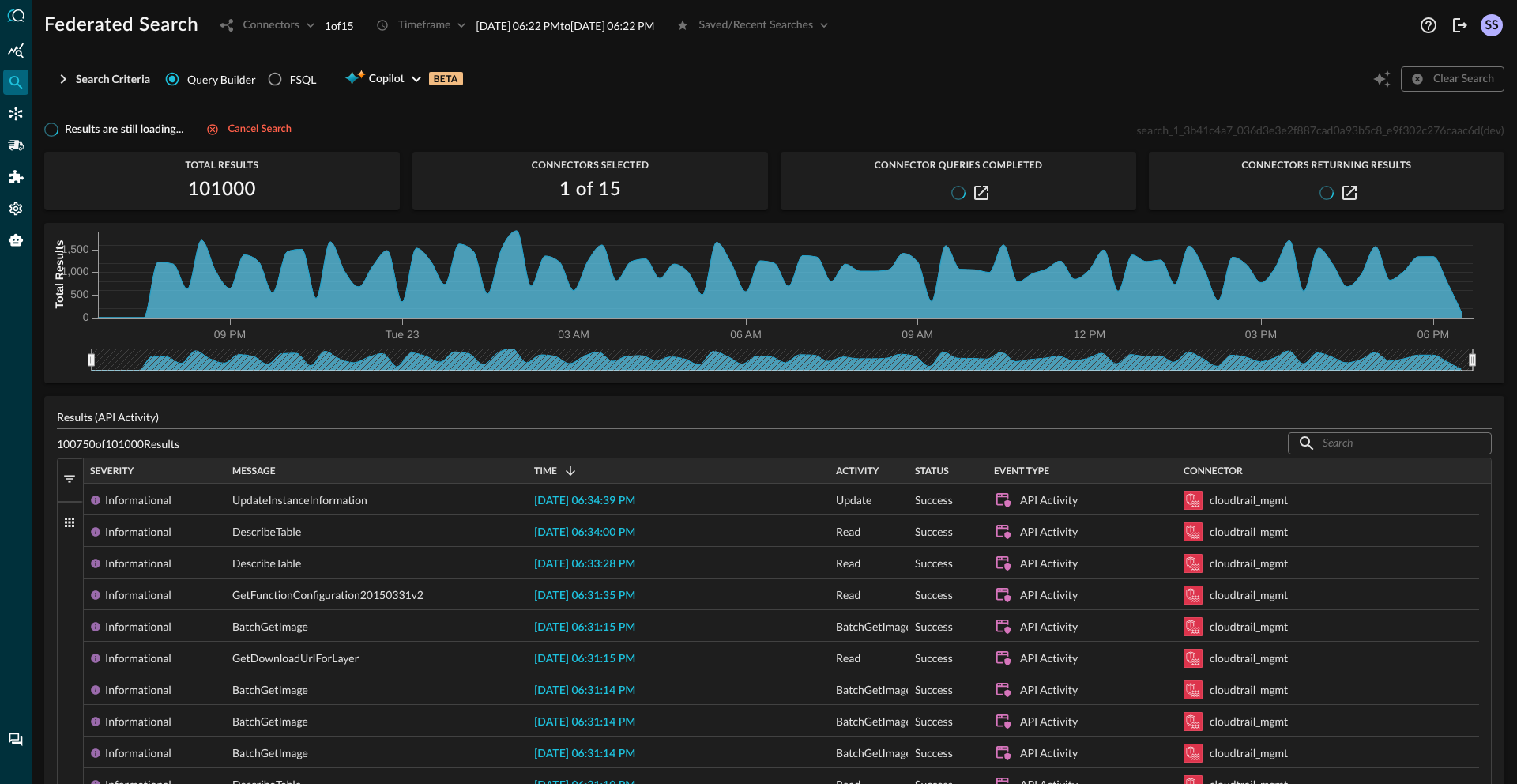
click at [960, 113] on div "Search Criteria Query Builder FSQL Copilot BETA Clear Search API Activity ​ Adv…" at bounding box center [774, 424] width 1460 height 720
